Goal: Find specific page/section: Find specific page/section

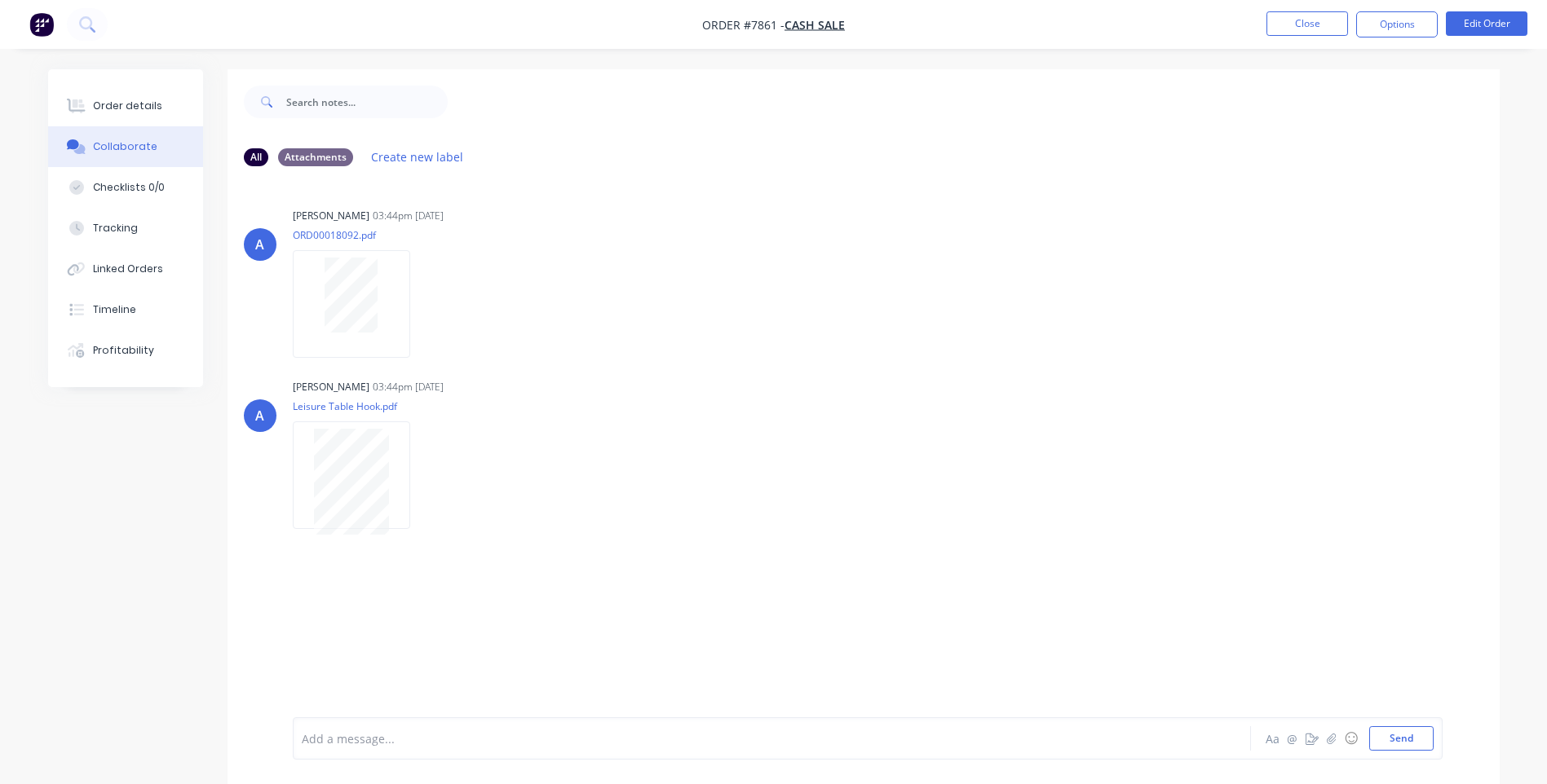
click at [1306, 24] on button "Close" at bounding box center [1307, 24] width 81 height 24
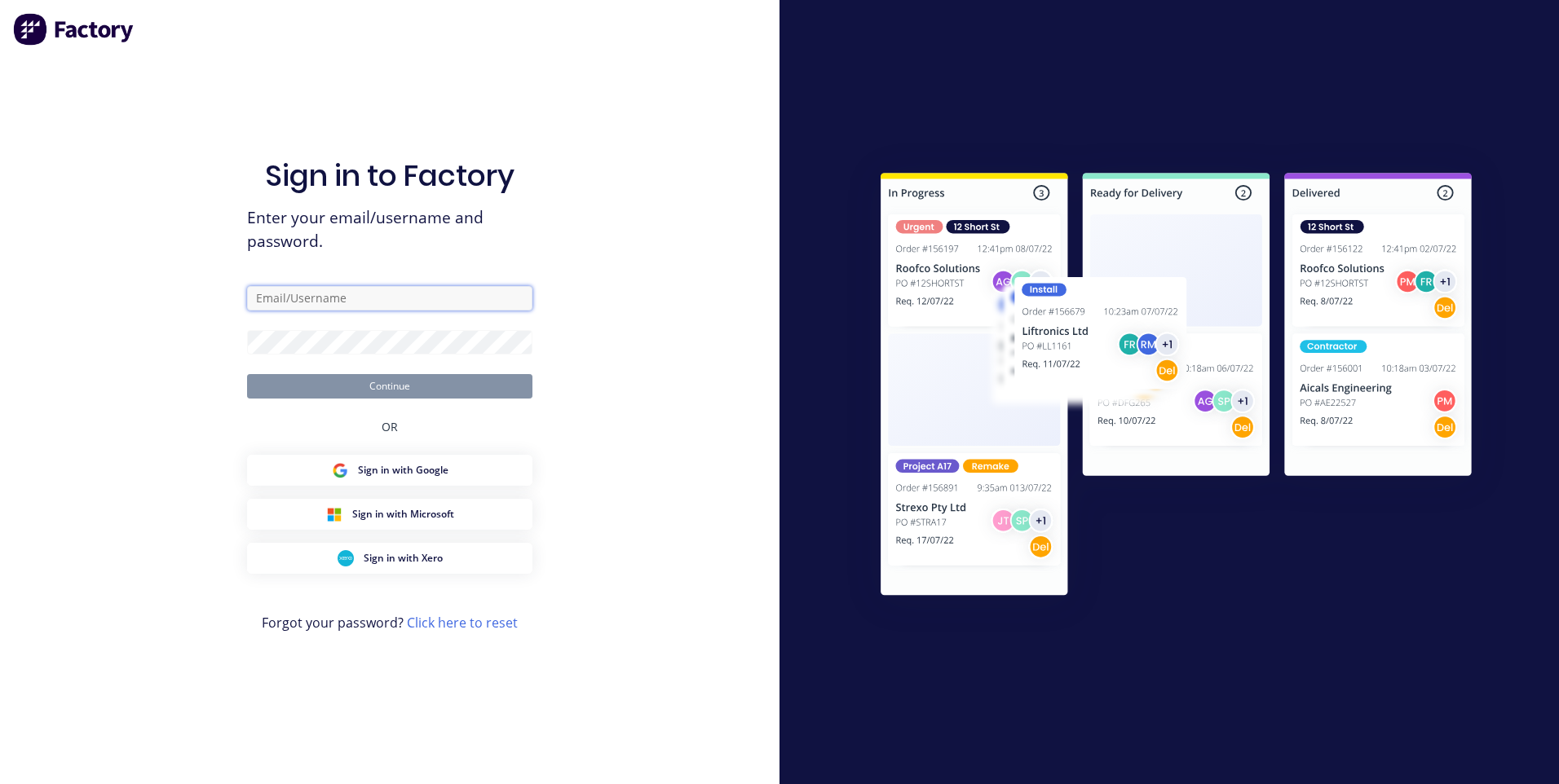
type input "[PERSON_NAME][EMAIL_ADDRESS][DOMAIN_NAME]"
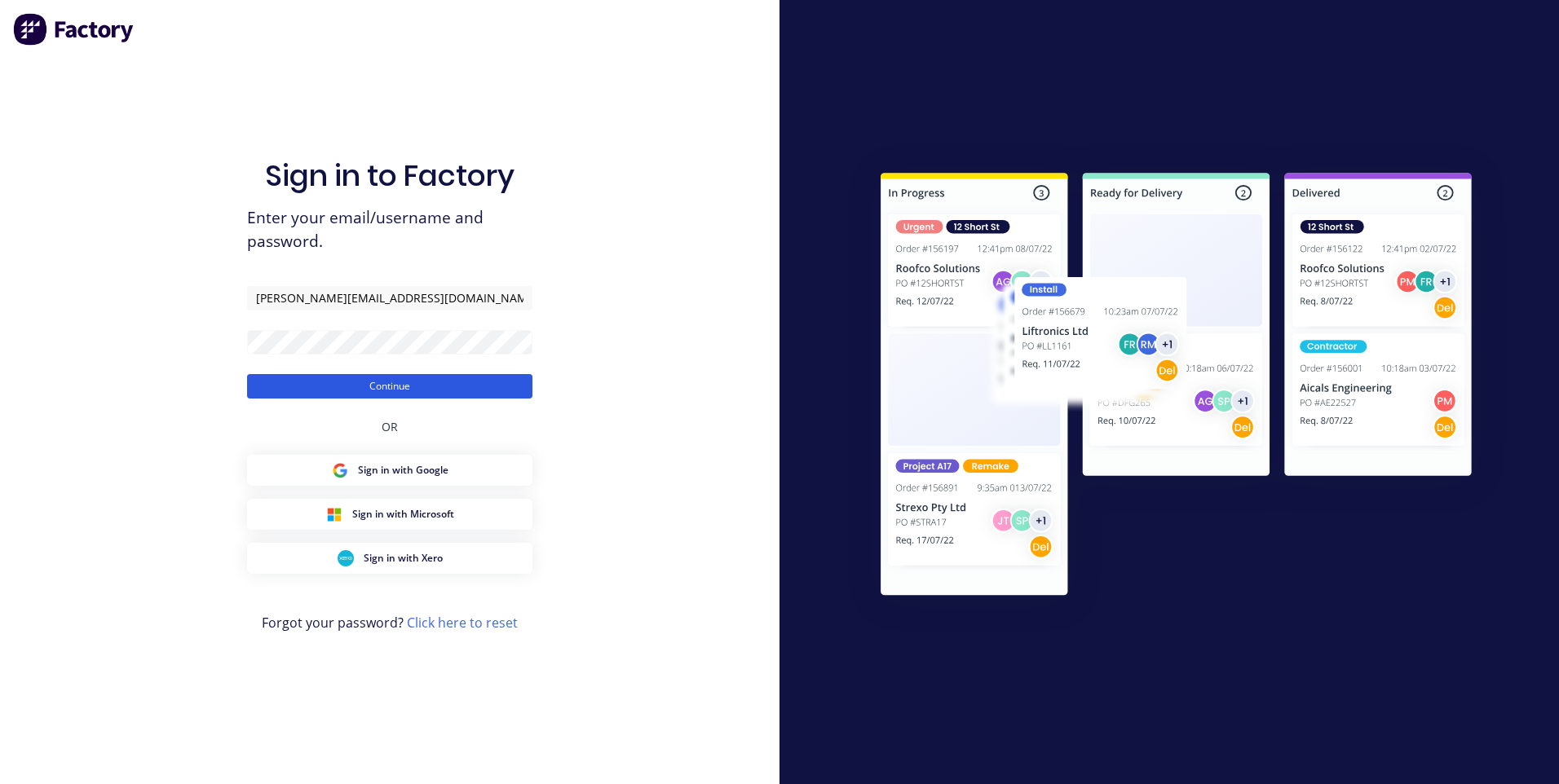
click at [391, 387] on button "Continue" at bounding box center [390, 386] width 285 height 24
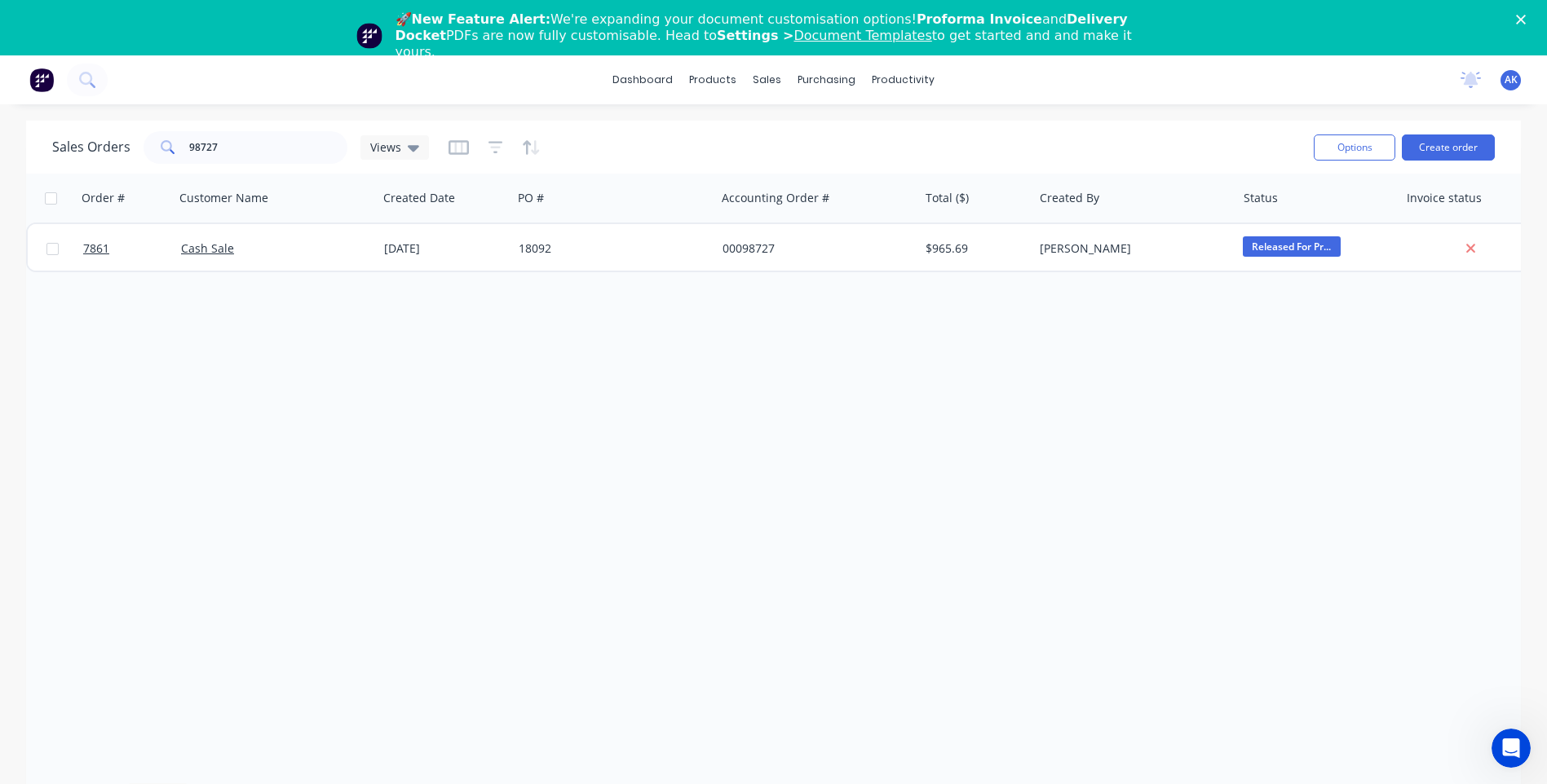
click at [1526, 18] on polygon "Close" at bounding box center [1521, 19] width 10 height 10
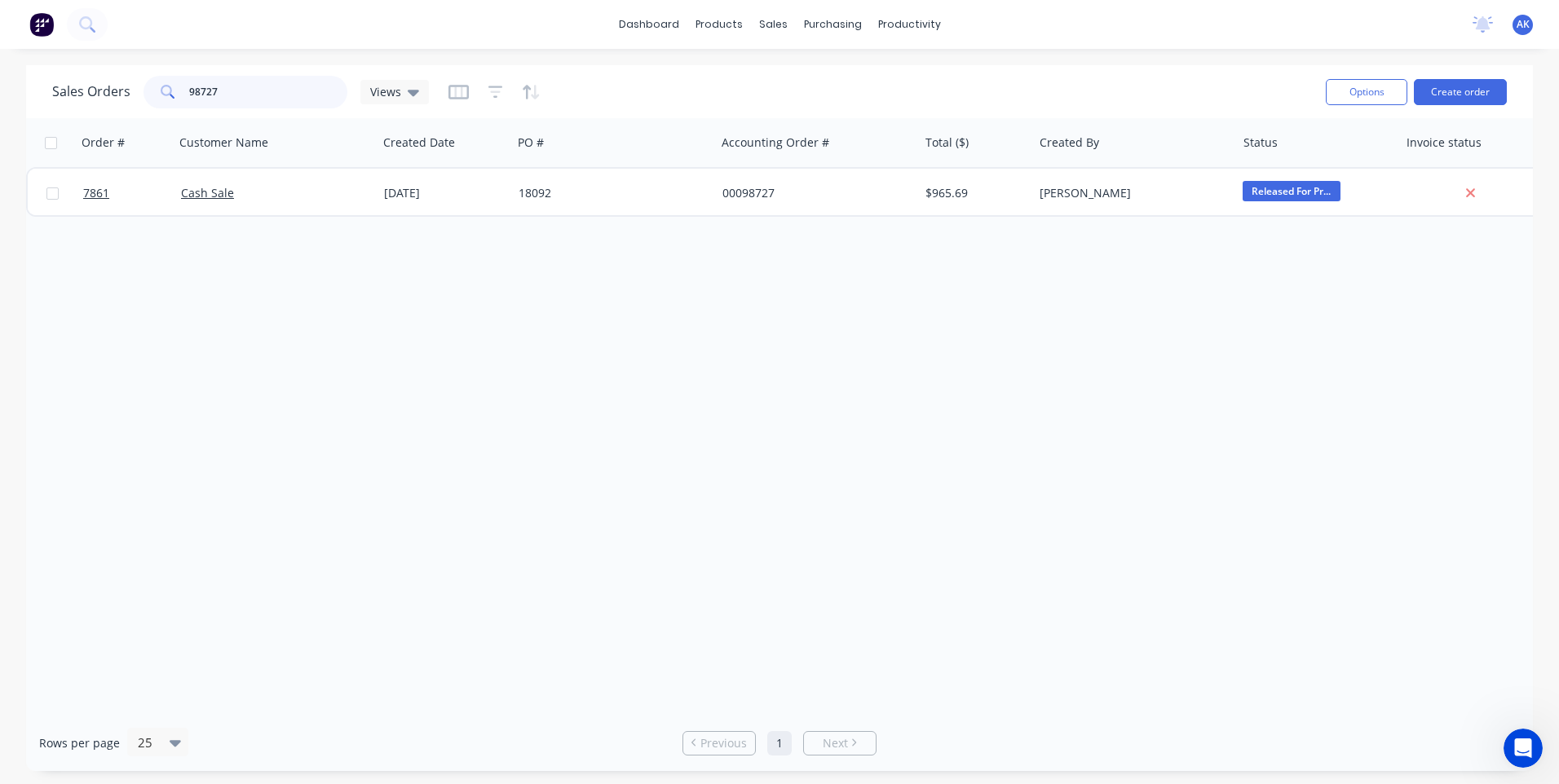
drag, startPoint x: 234, startPoint y: 93, endPoint x: 74, endPoint y: 106, distance: 160.5
click at [74, 106] on div "Sales Orders 98727 Views" at bounding box center [240, 91] width 377 height 33
type input "97681"
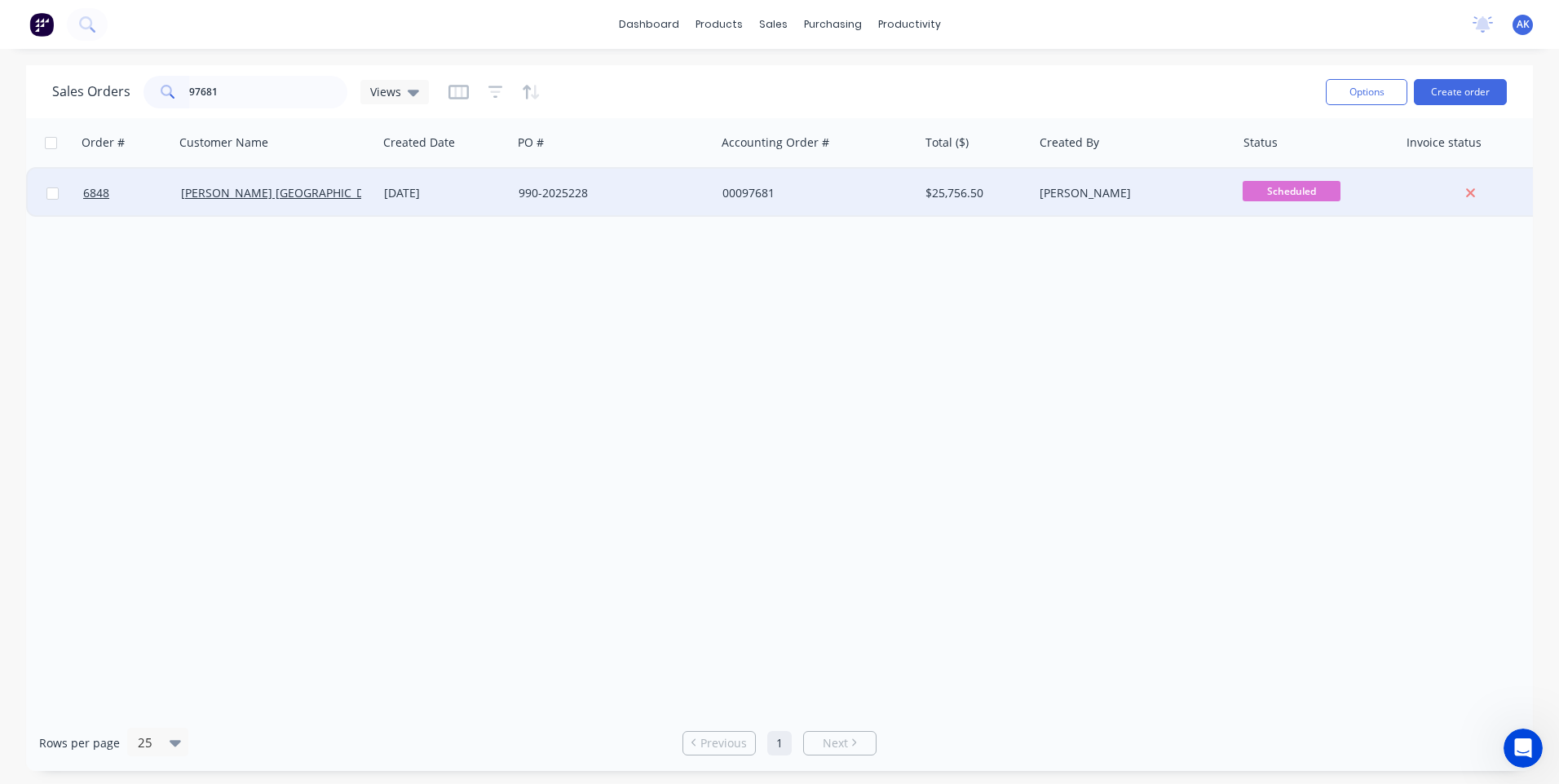
click at [559, 188] on div "990-2025228" at bounding box center [609, 192] width 181 height 16
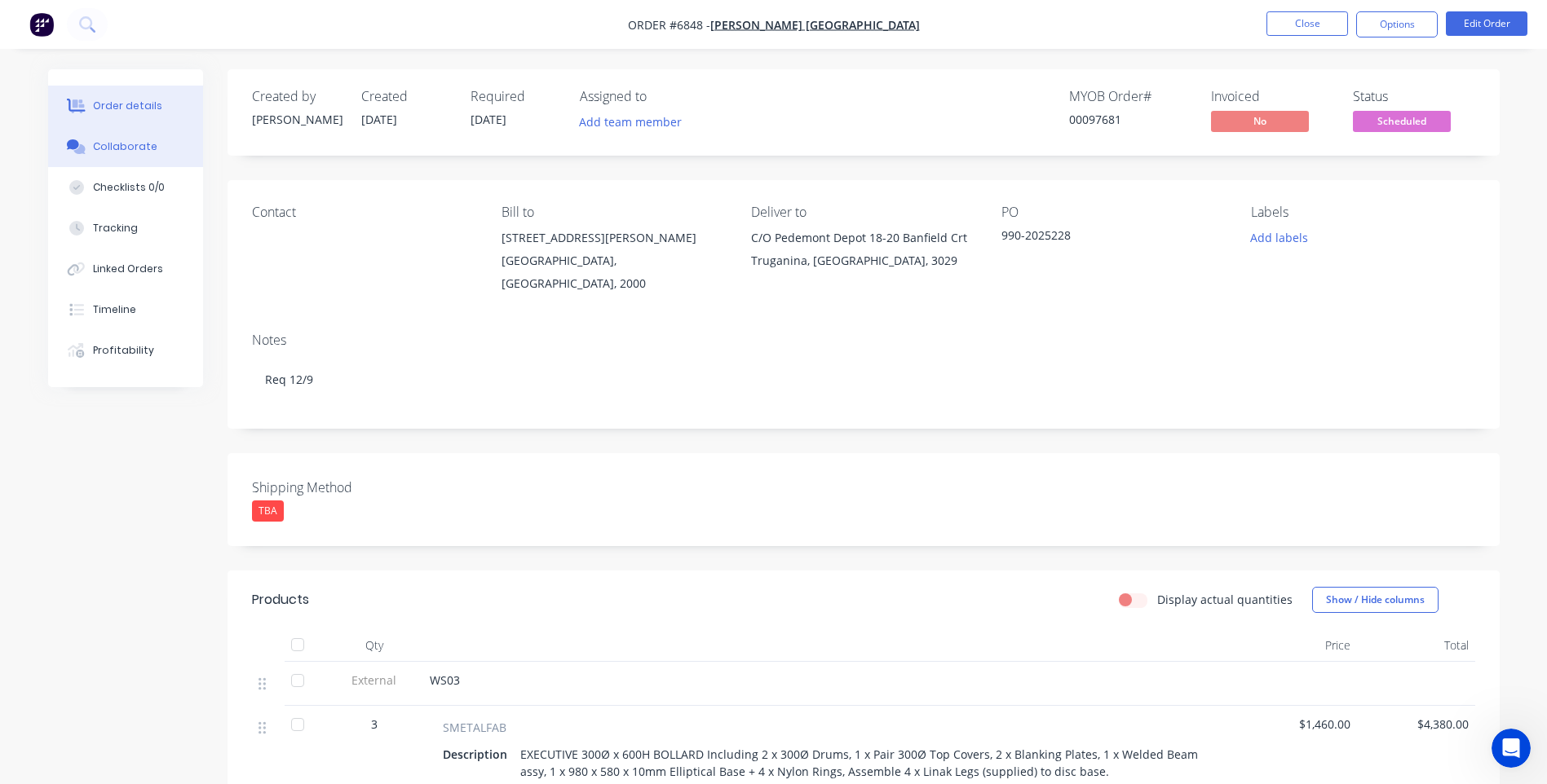
click at [148, 143] on div "Collaborate" at bounding box center [125, 146] width 65 height 14
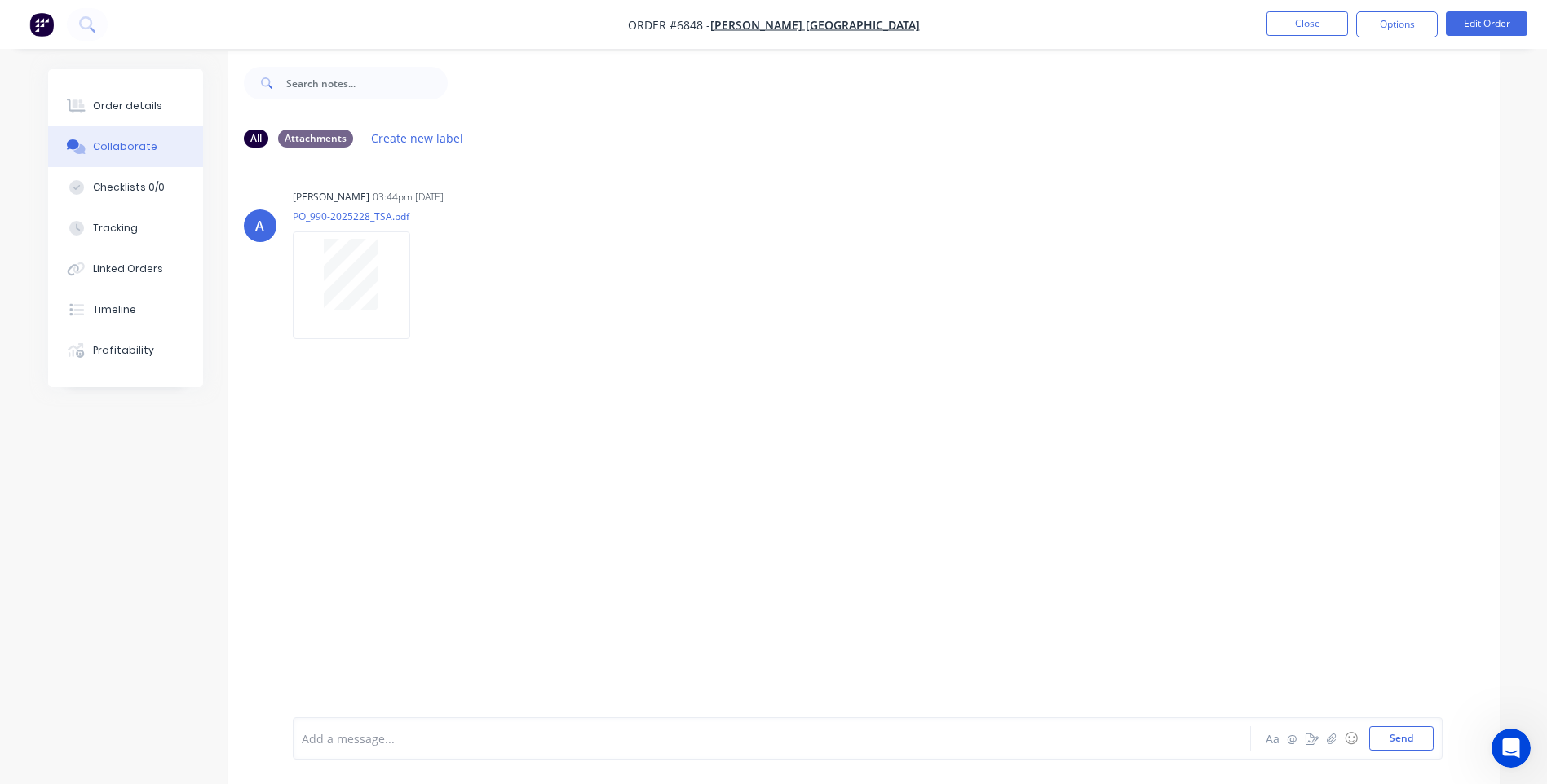
scroll to position [24, 0]
click at [131, 351] on div "Profitability" at bounding box center [123, 350] width 61 height 14
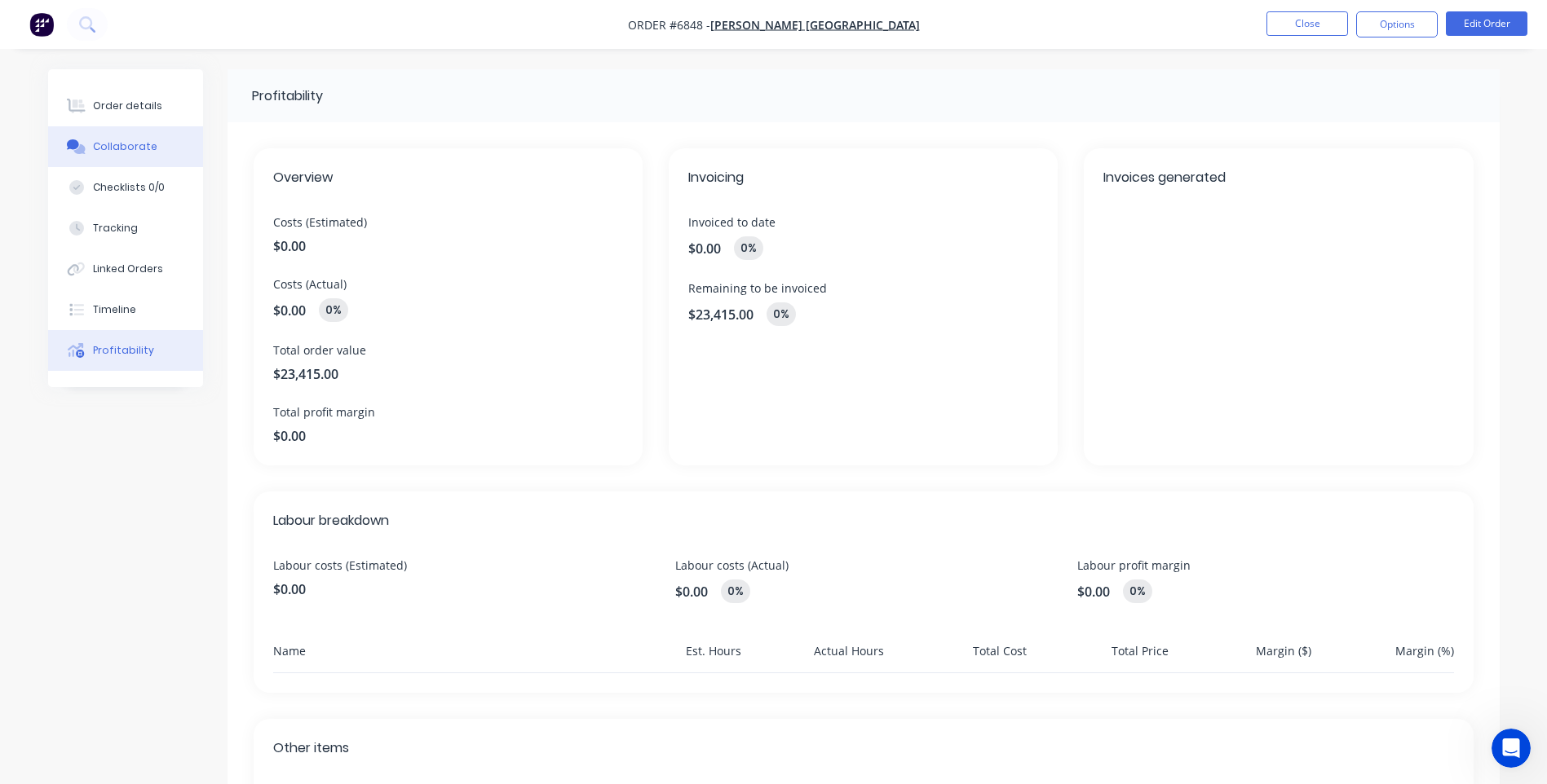
click at [118, 144] on div "Collaborate" at bounding box center [125, 146] width 65 height 14
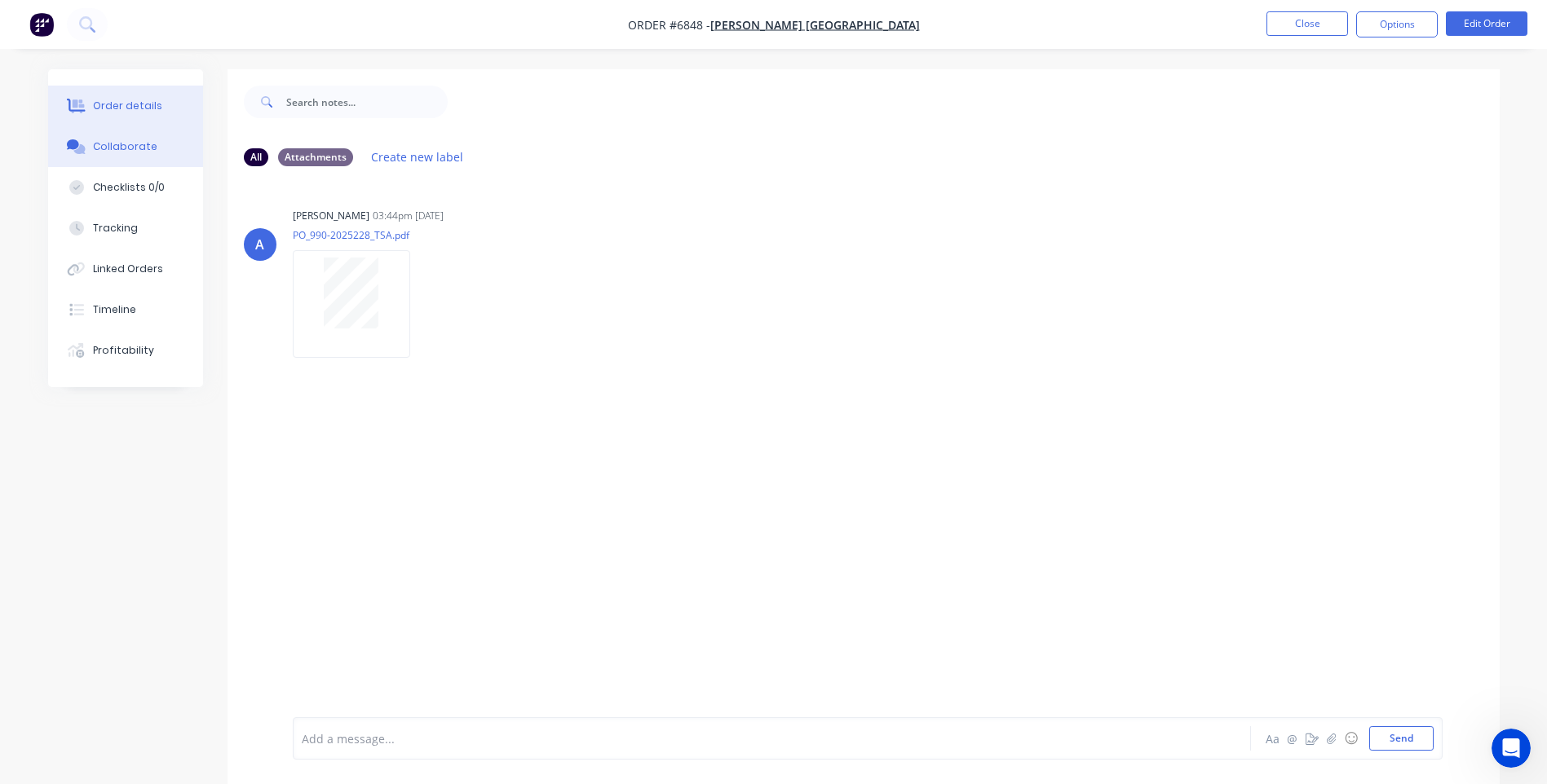
click at [130, 111] on div "Order details" at bounding box center [128, 105] width 70 height 14
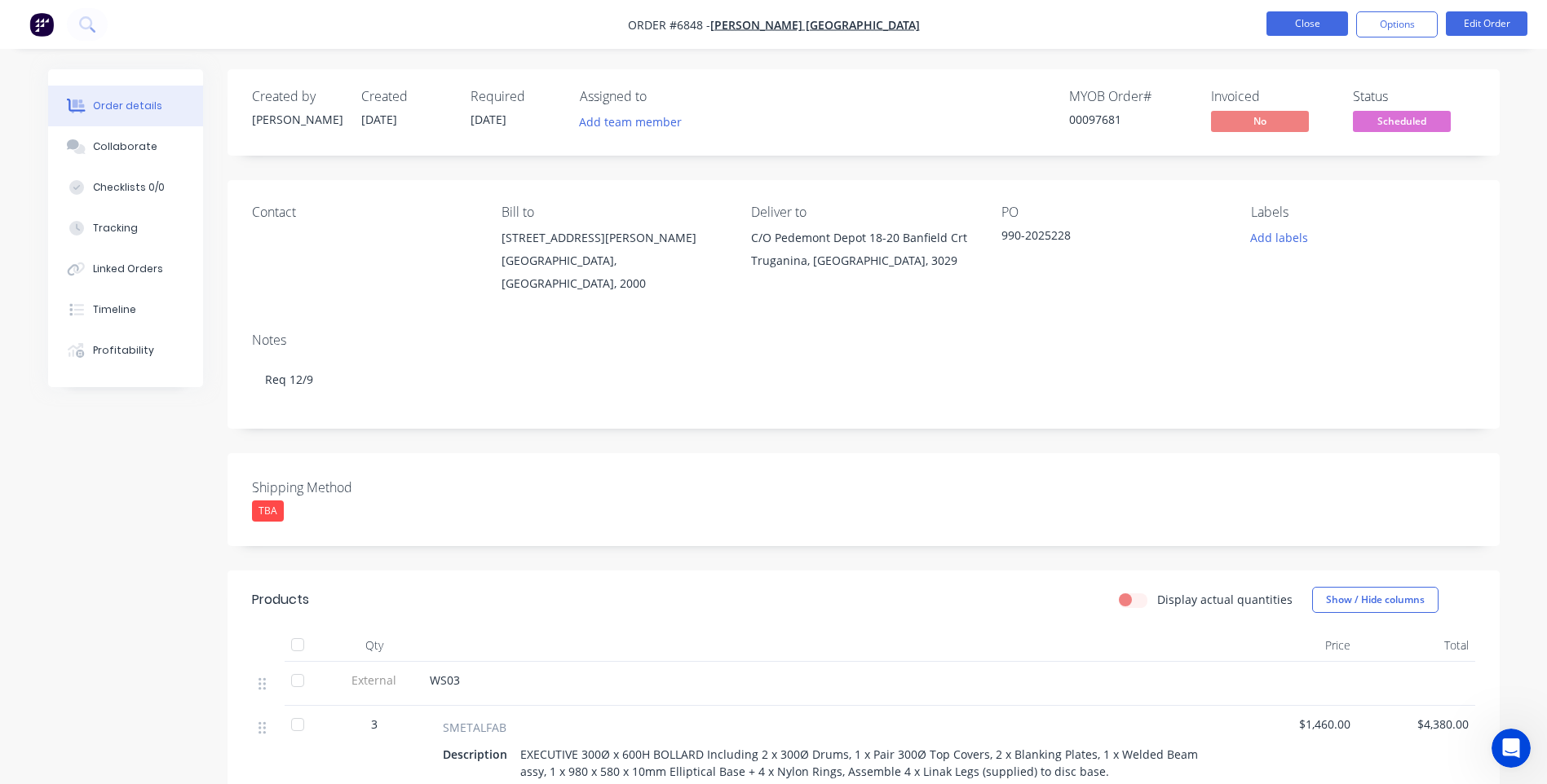
click at [1283, 30] on button "Close" at bounding box center [1307, 24] width 81 height 24
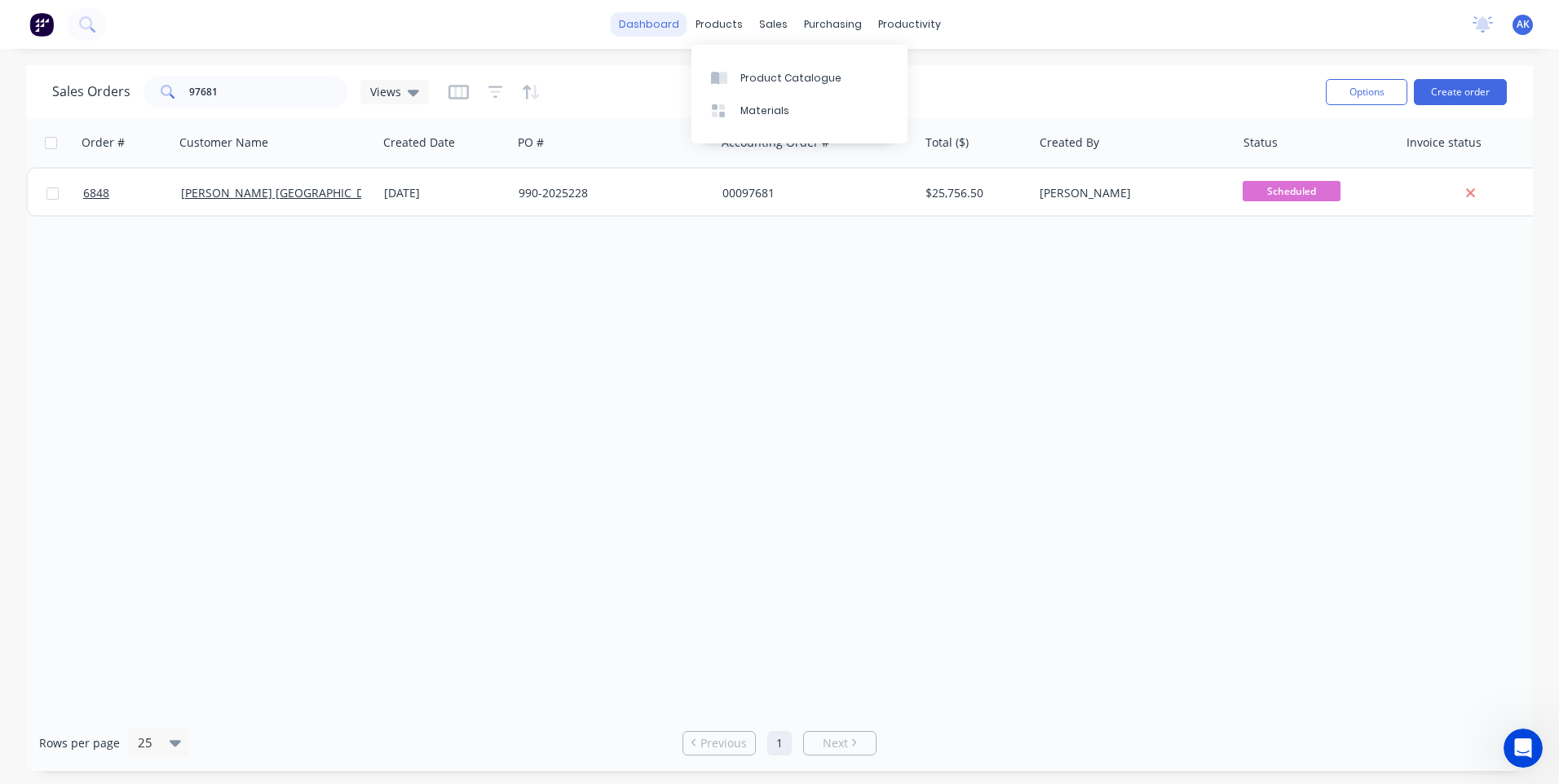
click at [672, 25] on link "dashboard" at bounding box center [648, 24] width 76 height 24
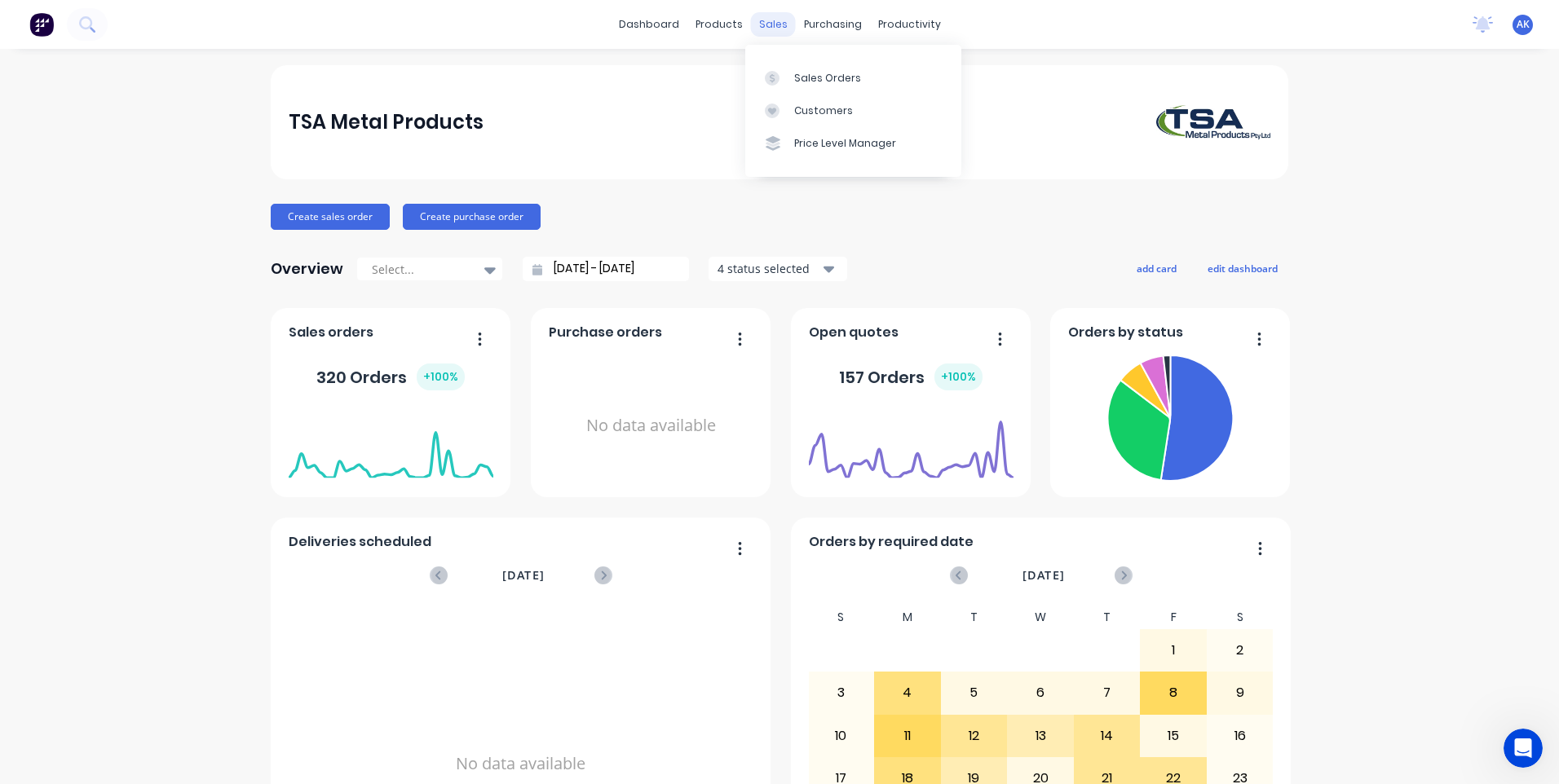
click at [760, 23] on div "sales" at bounding box center [772, 24] width 44 height 24
click at [799, 73] on div "Sales Orders" at bounding box center [828, 77] width 67 height 14
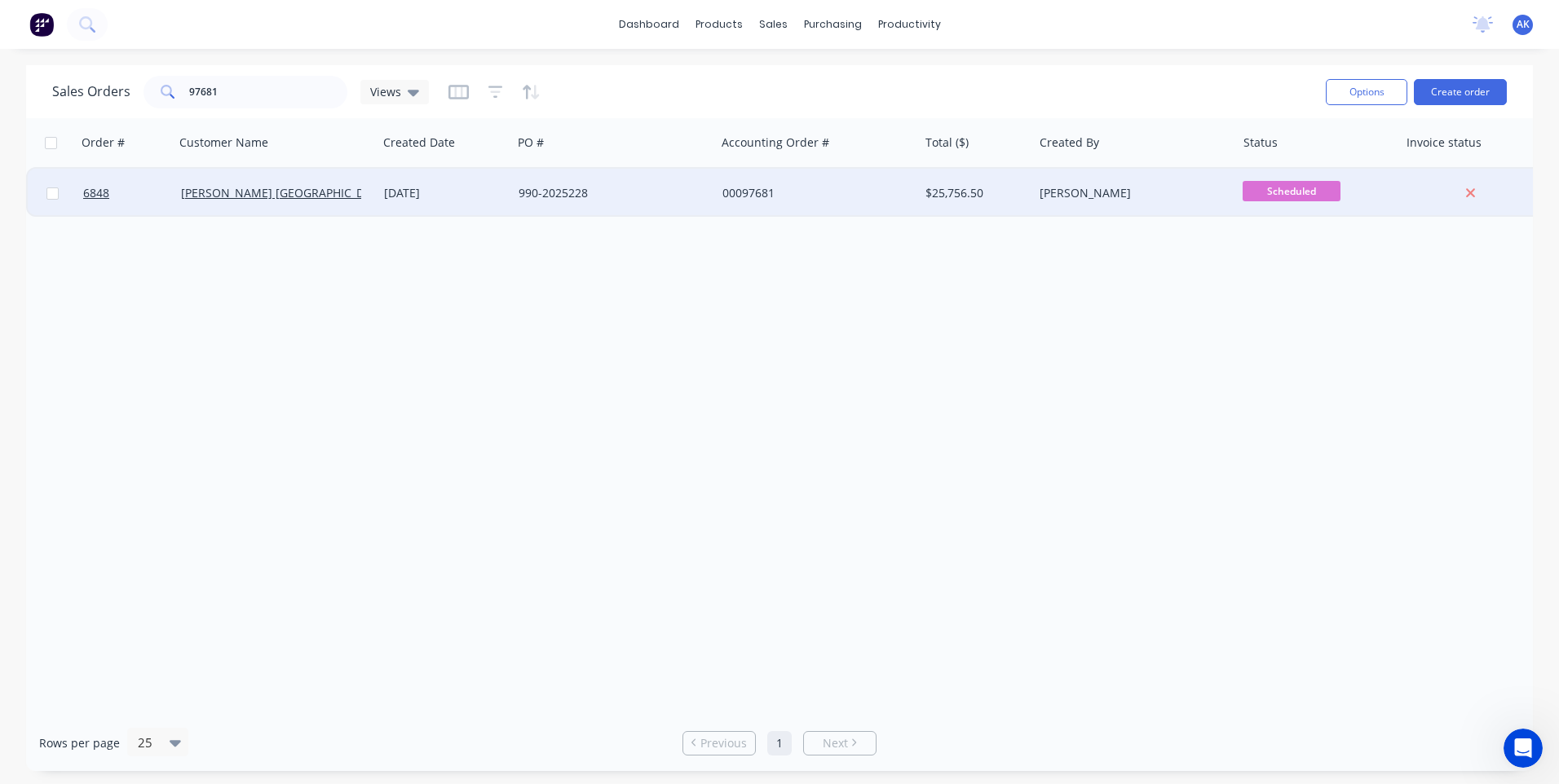
click at [440, 197] on div "[DATE]" at bounding box center [444, 192] width 122 height 16
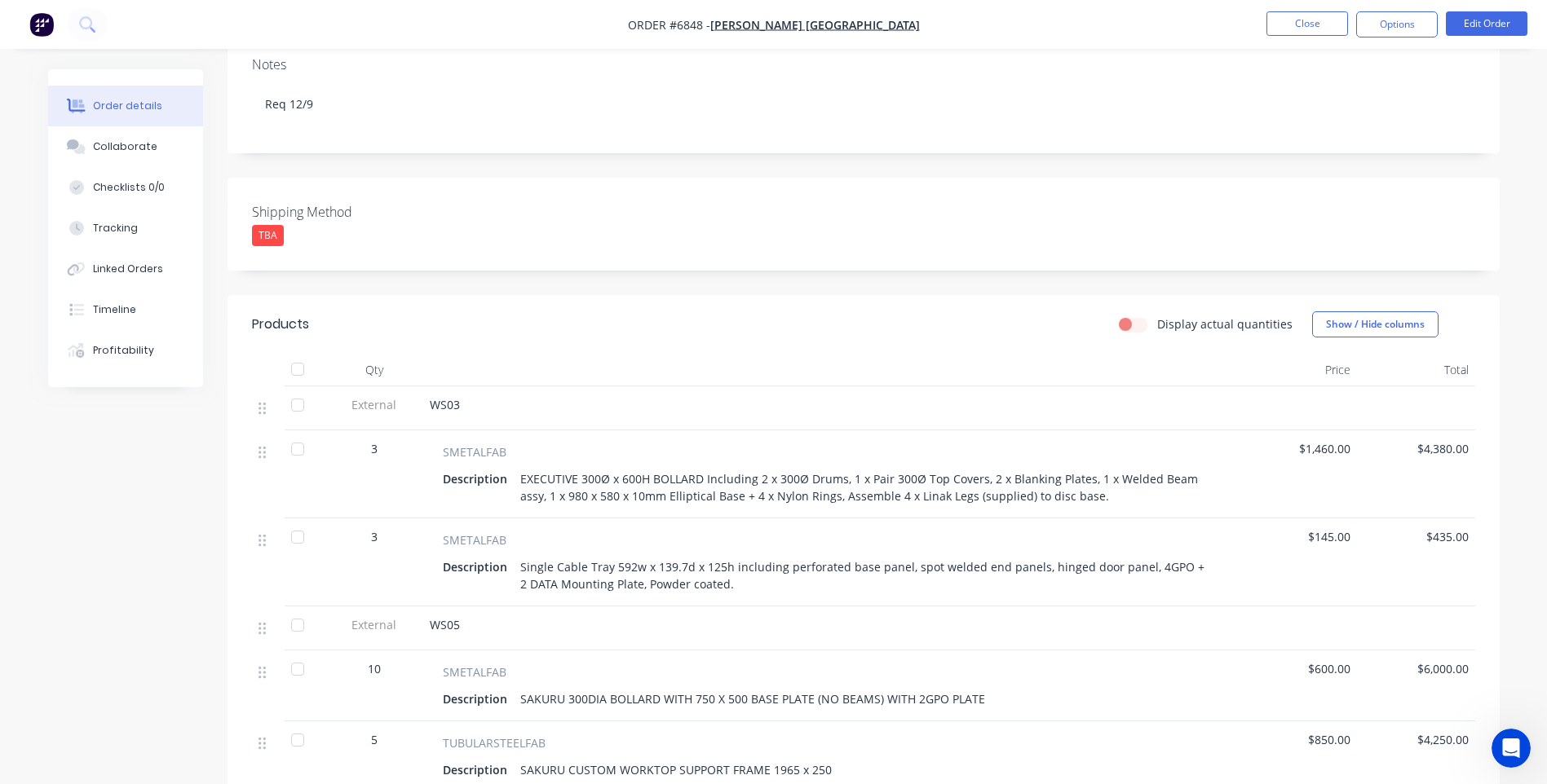
scroll to position [326, 0]
